Goal: Task Accomplishment & Management: Manage account settings

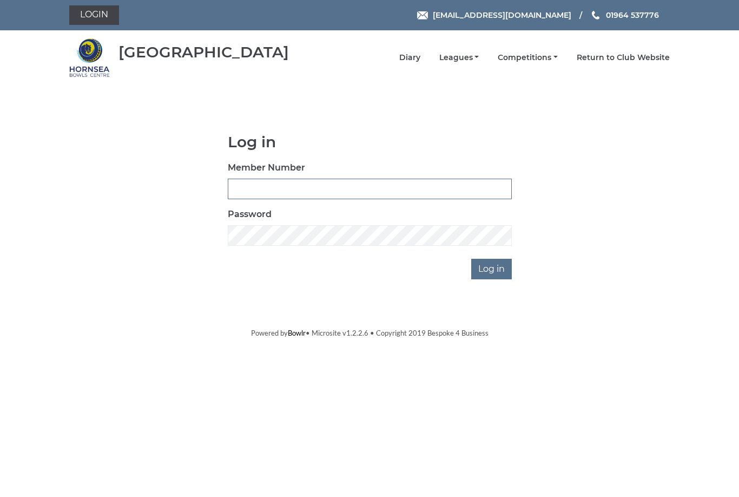
type input "1110"
click at [493, 268] on input "Log in" at bounding box center [491, 269] width 41 height 21
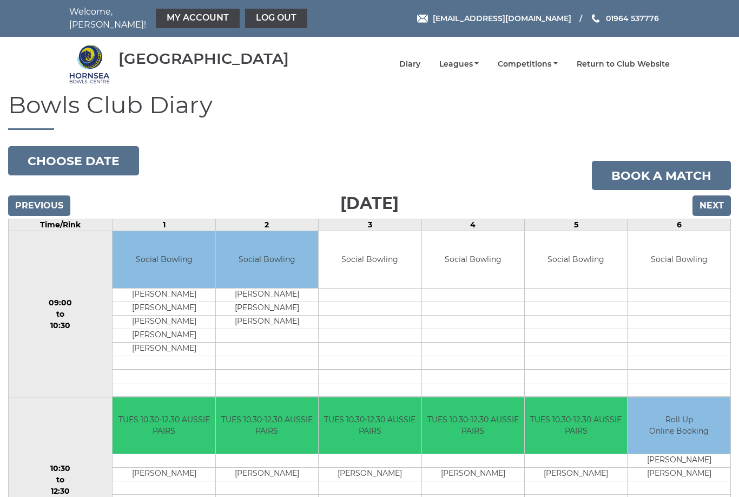
click at [114, 155] on button "Choose date" at bounding box center [73, 160] width 131 height 29
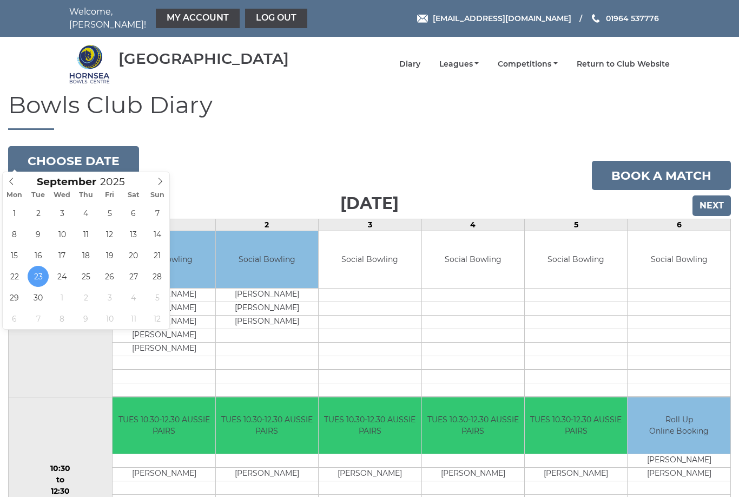
type input "[DATE]"
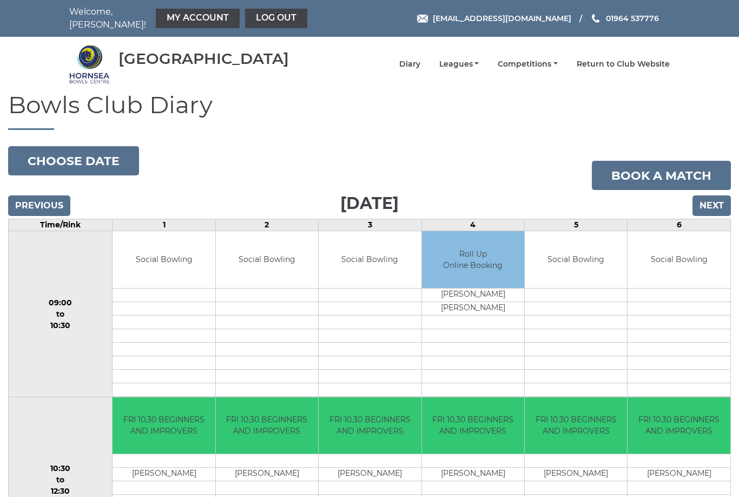
click at [195, 15] on link "My Account" at bounding box center [198, 18] width 84 height 19
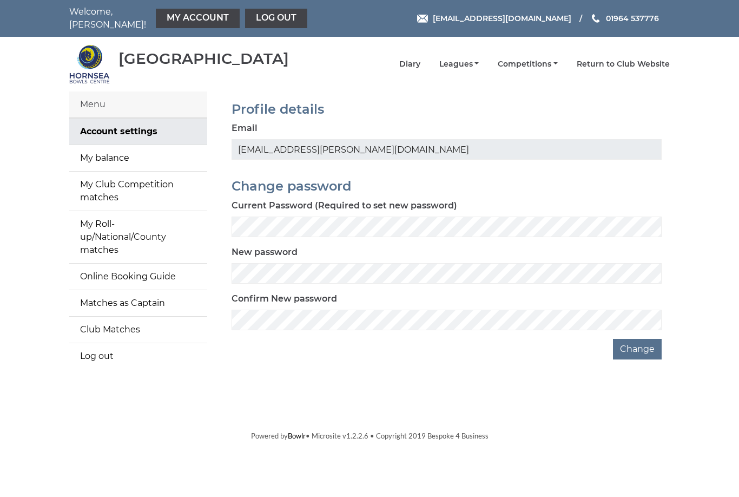
click at [125, 154] on link "My balance" at bounding box center [138, 158] width 138 height 26
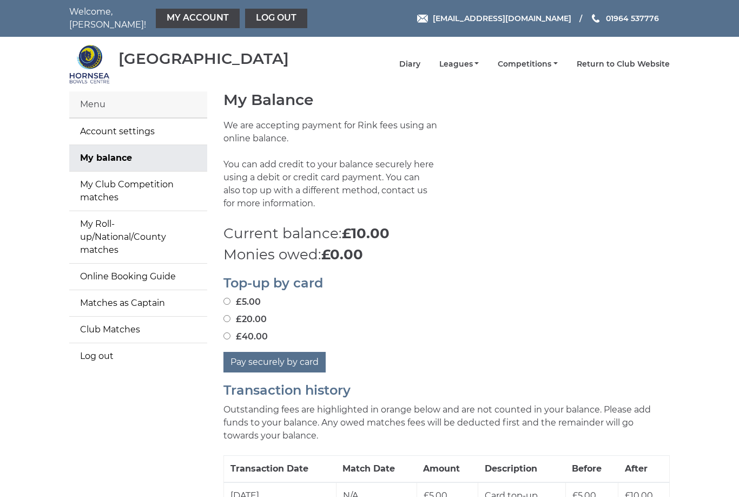
click at [148, 181] on link "My Club Competition matches" at bounding box center [138, 191] width 138 height 39
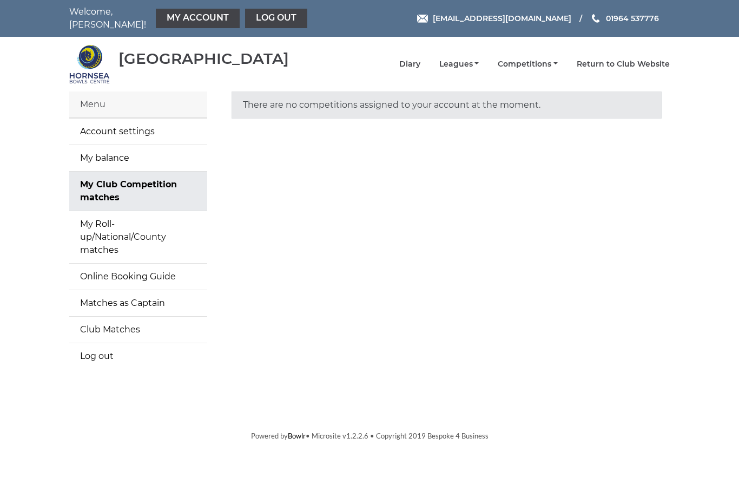
click at [132, 220] on link "My Roll-up/National/County matches" at bounding box center [138, 237] width 138 height 52
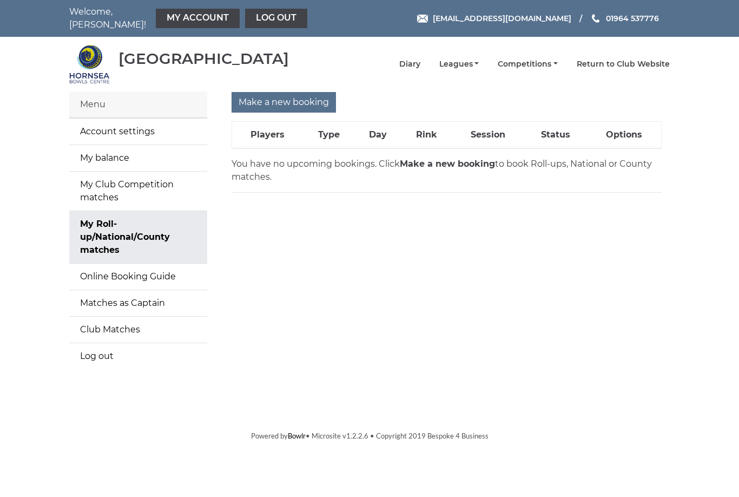
click at [115, 331] on link "Club Matches" at bounding box center [138, 330] width 138 height 26
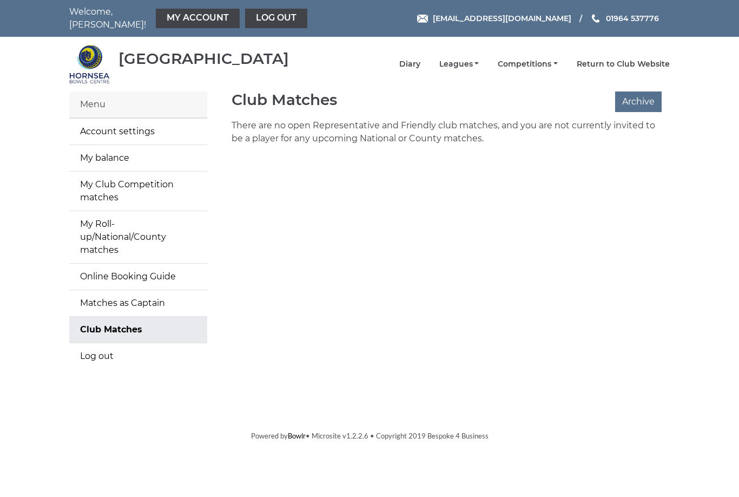
click at [130, 99] on div "Menu" at bounding box center [138, 104] width 138 height 27
click at [248, 15] on link "Log out" at bounding box center [276, 18] width 62 height 19
